Goal: Communication & Community: Ask a question

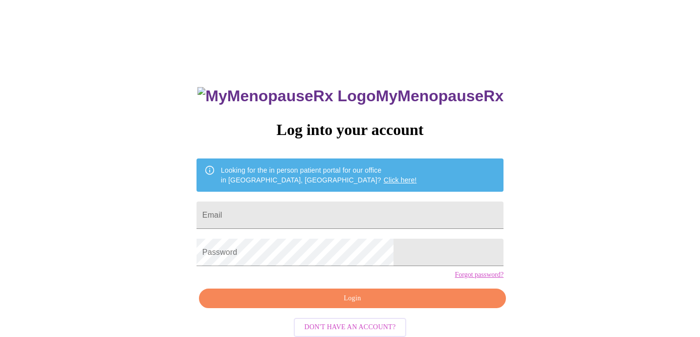
type input "[EMAIL_ADDRESS][DOMAIN_NAME]"
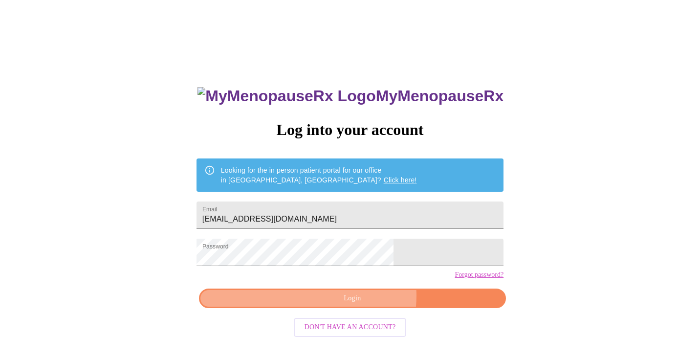
click at [362, 305] on span "Login" at bounding box center [352, 298] width 285 height 12
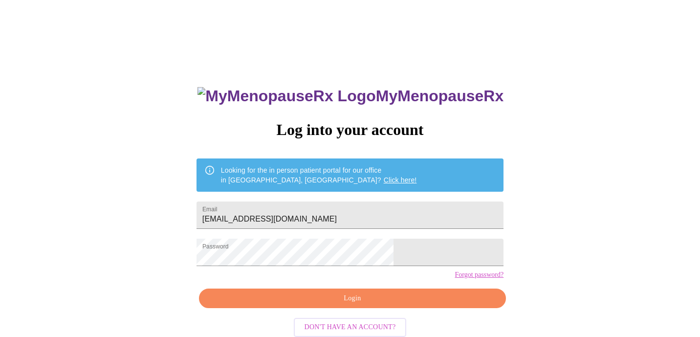
scroll to position [21, 0]
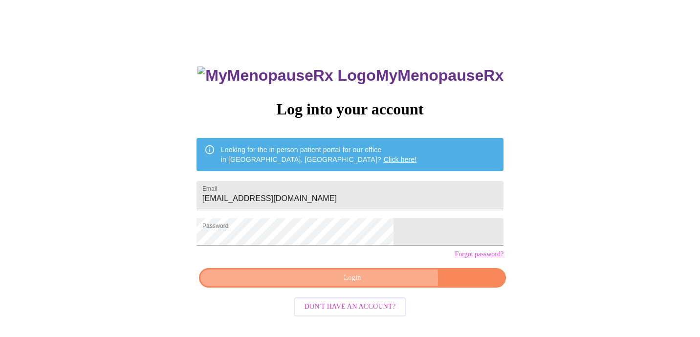
click at [373, 284] on span "Login" at bounding box center [352, 278] width 285 height 12
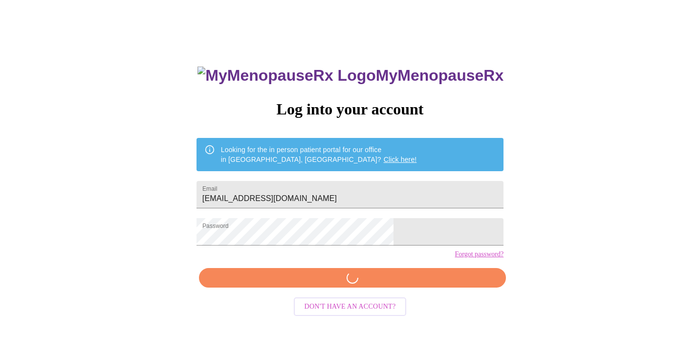
scroll to position [20, 0]
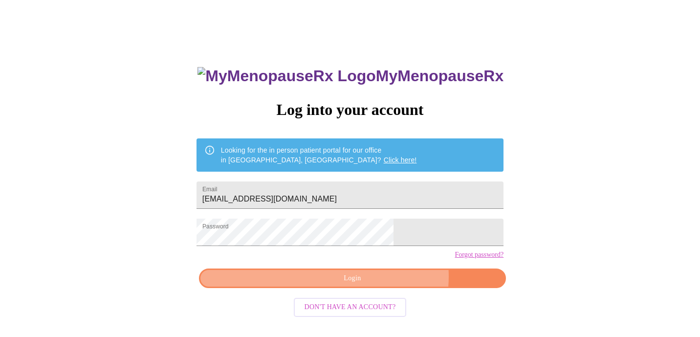
click at [378, 285] on span "Login" at bounding box center [352, 278] width 285 height 12
click at [409, 285] on span "Login" at bounding box center [352, 278] width 285 height 12
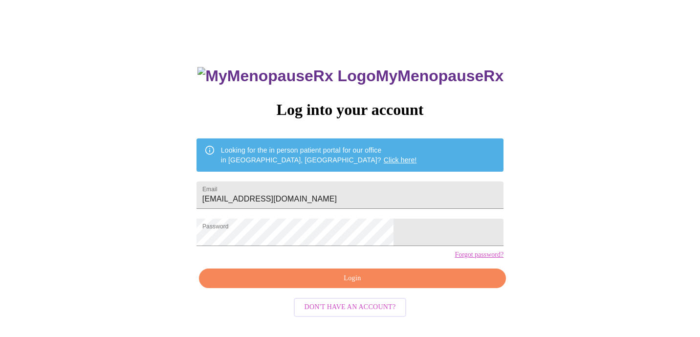
click at [384, 156] on link "Click here!" at bounding box center [400, 160] width 33 height 8
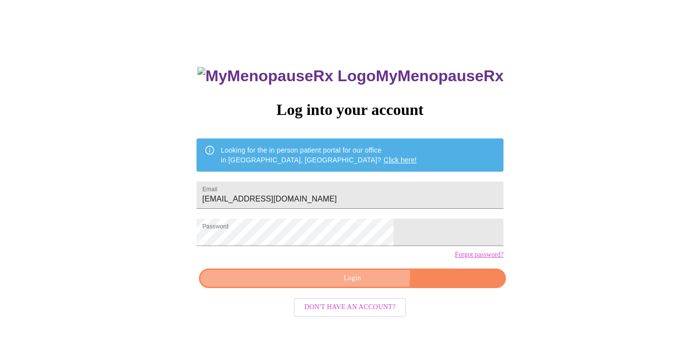
click at [359, 285] on span "Login" at bounding box center [352, 278] width 285 height 12
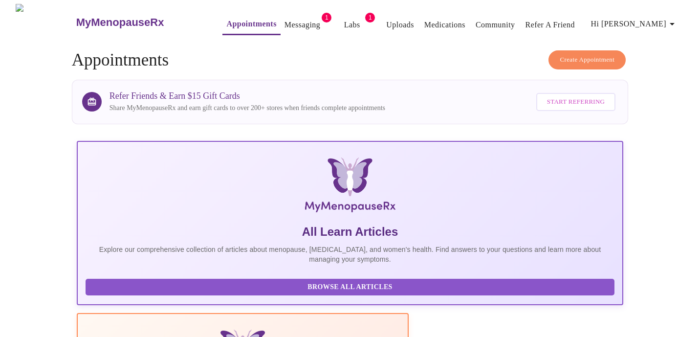
click at [289, 22] on link "Messaging" at bounding box center [303, 25] width 36 height 14
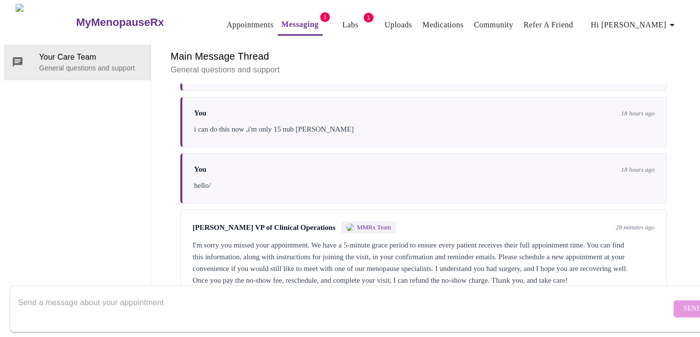
scroll to position [2455, 0]
click at [236, 295] on textarea "Send a message about your appointment" at bounding box center [344, 308] width 653 height 31
type textarea "You can refund it after i pay it?"
click at [684, 303] on span "Send" at bounding box center [693, 309] width 19 height 12
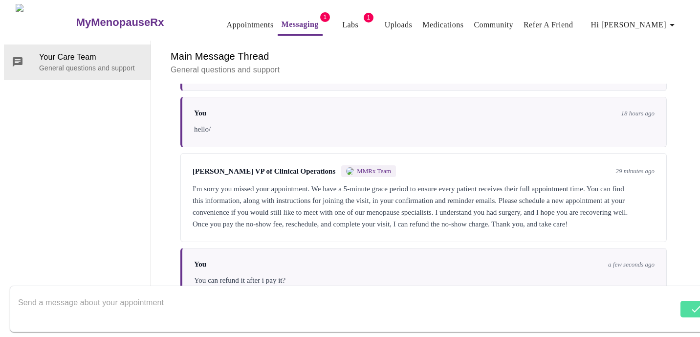
scroll to position [2514, 0]
